Goal: Information Seeking & Learning: Learn about a topic

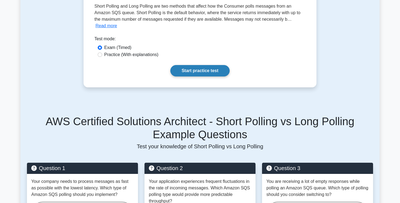
scroll to position [181, 0]
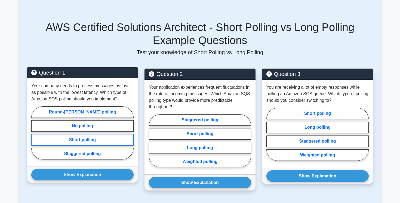
click at [101, 142] on label "Short polling" at bounding box center [82, 139] width 102 height 11
click at [35, 136] on input "Short polling" at bounding box center [33, 135] width 4 height 4
radio input "true"
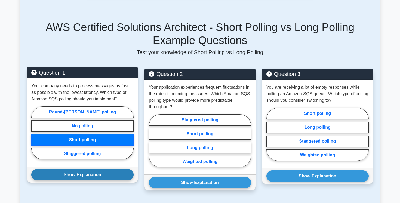
click at [96, 179] on button "Show Explanation" at bounding box center [82, 174] width 102 height 11
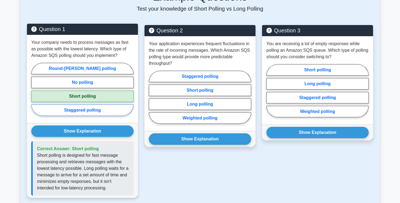
scroll to position [225, 0]
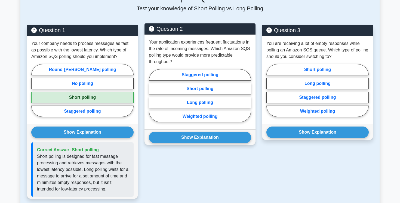
click at [208, 102] on label "Long polling" at bounding box center [200, 102] width 102 height 11
click at [152, 99] on input "Long polling" at bounding box center [151, 98] width 4 height 4
radio input "true"
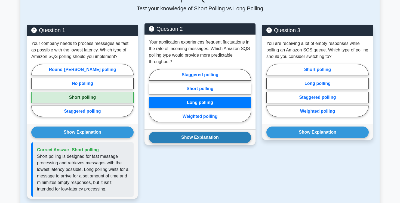
click at [209, 136] on button "Show Explanation" at bounding box center [200, 137] width 102 height 11
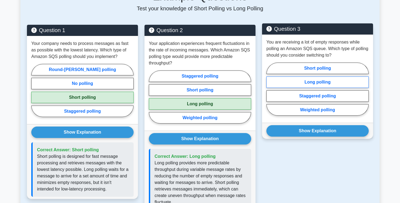
click at [304, 80] on label "Long polling" at bounding box center [318, 81] width 102 height 11
click at [270, 89] on input "Long polling" at bounding box center [269, 91] width 4 height 4
radio input "true"
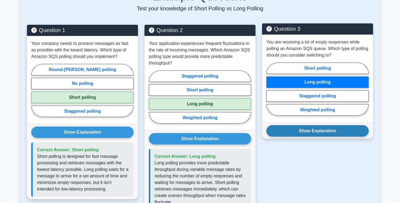
click at [305, 131] on button "Show Explanation" at bounding box center [318, 130] width 102 height 11
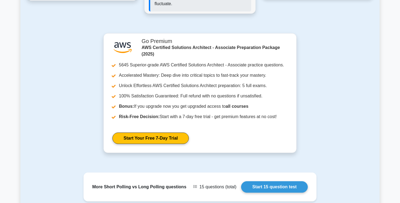
scroll to position [411, 0]
